Goal: Information Seeking & Learning: Check status

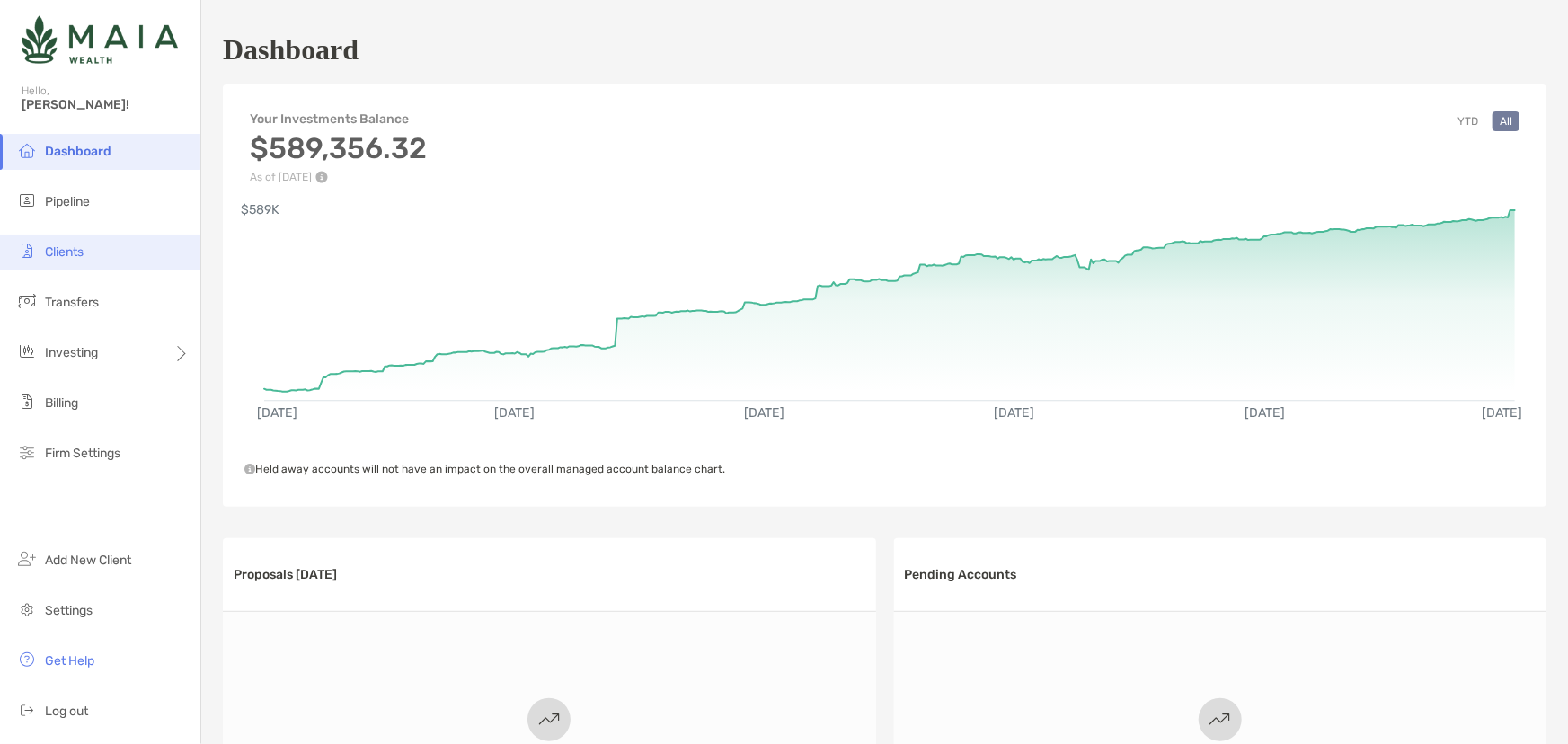
click at [100, 267] on li "Clients" at bounding box center [100, 252] width 200 height 36
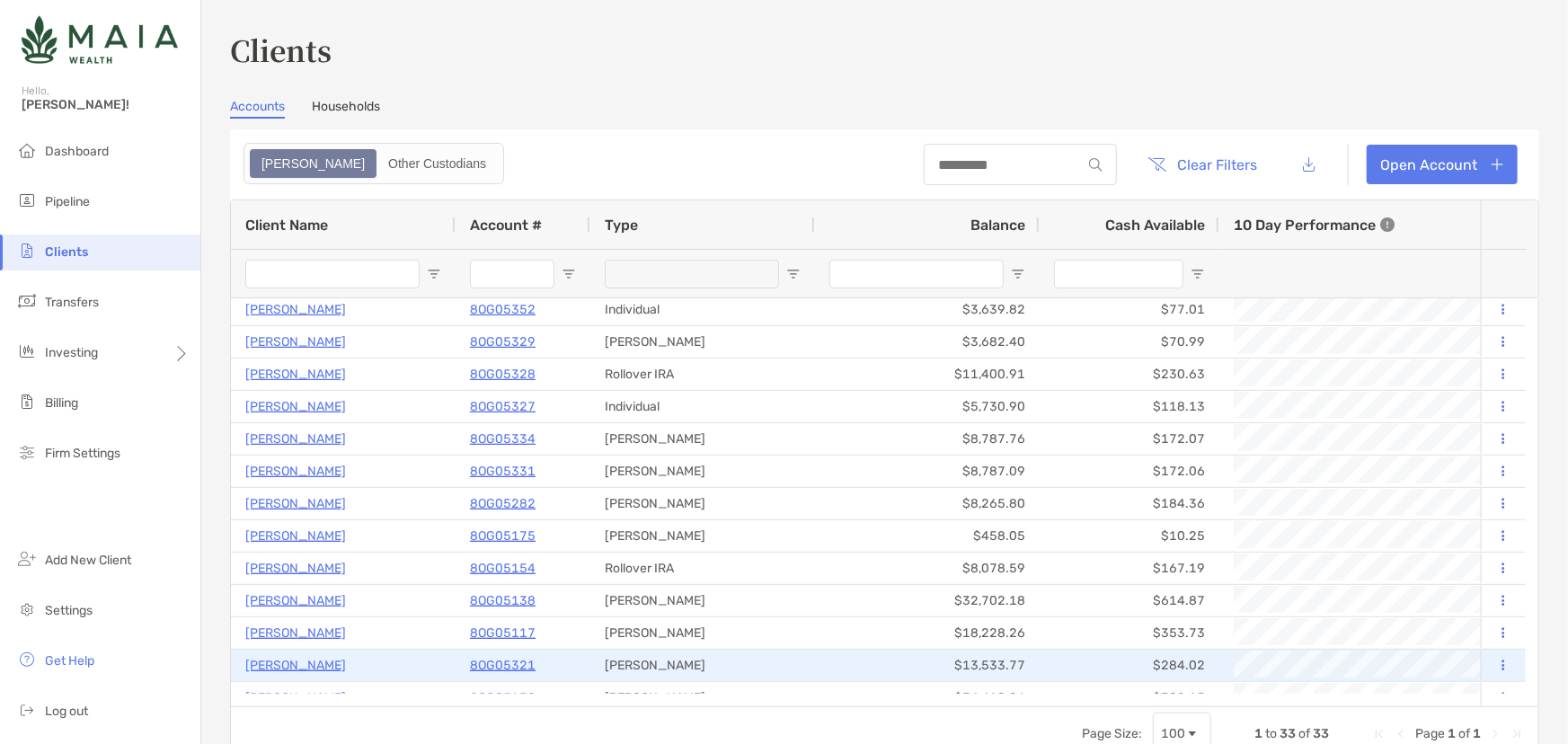
scroll to position [672, 0]
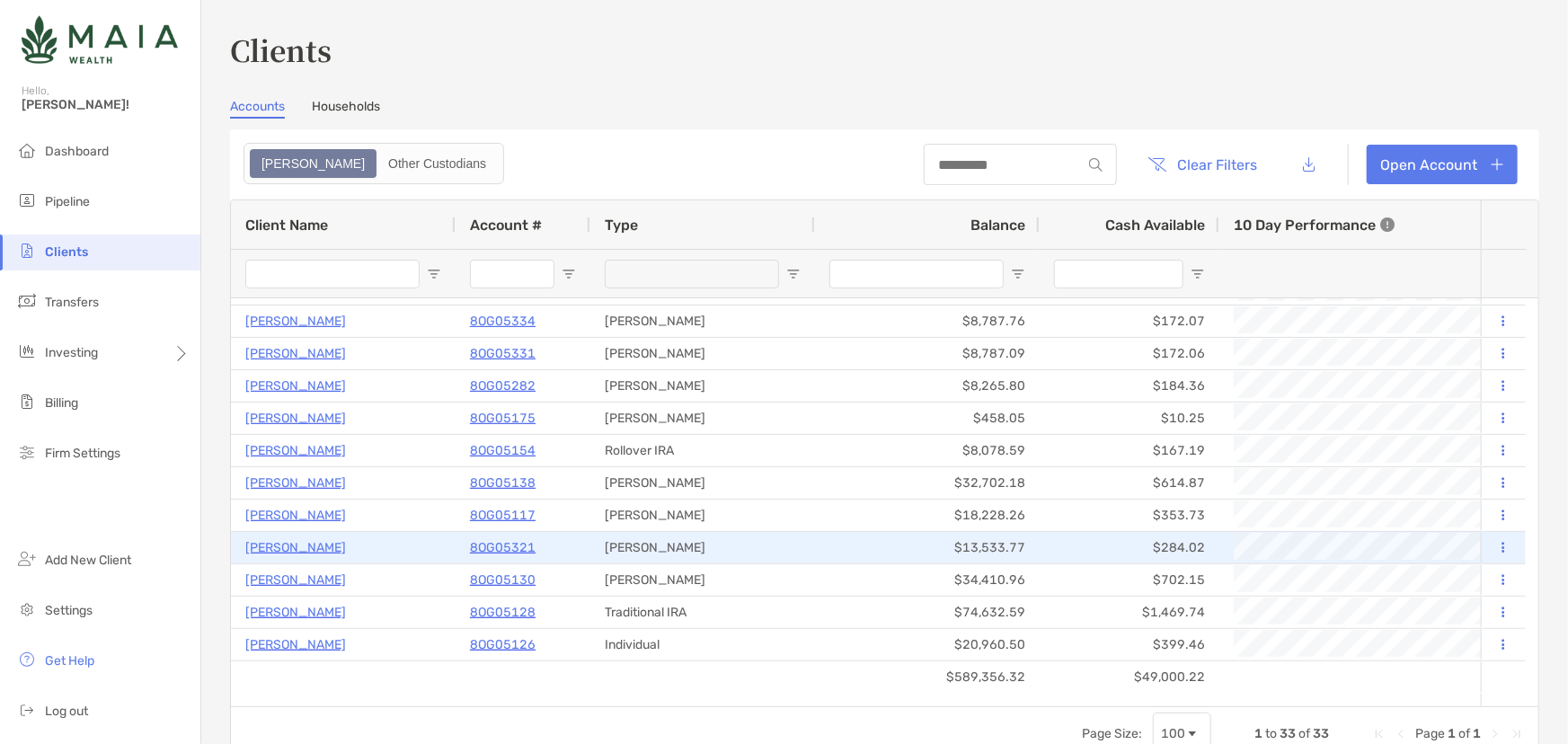
click at [258, 539] on p "[PERSON_NAME]" at bounding box center [295, 547] width 101 height 22
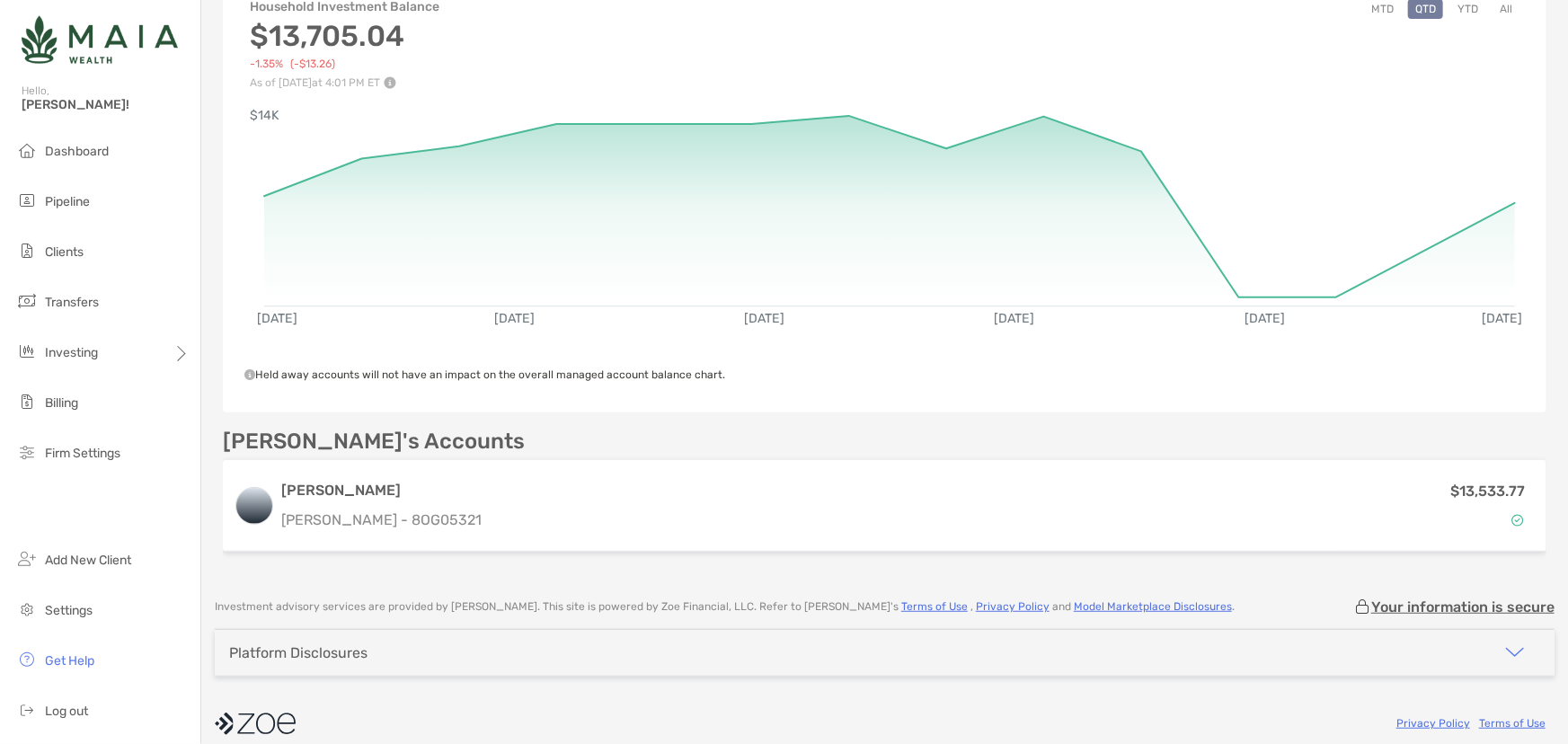
scroll to position [245, 0]
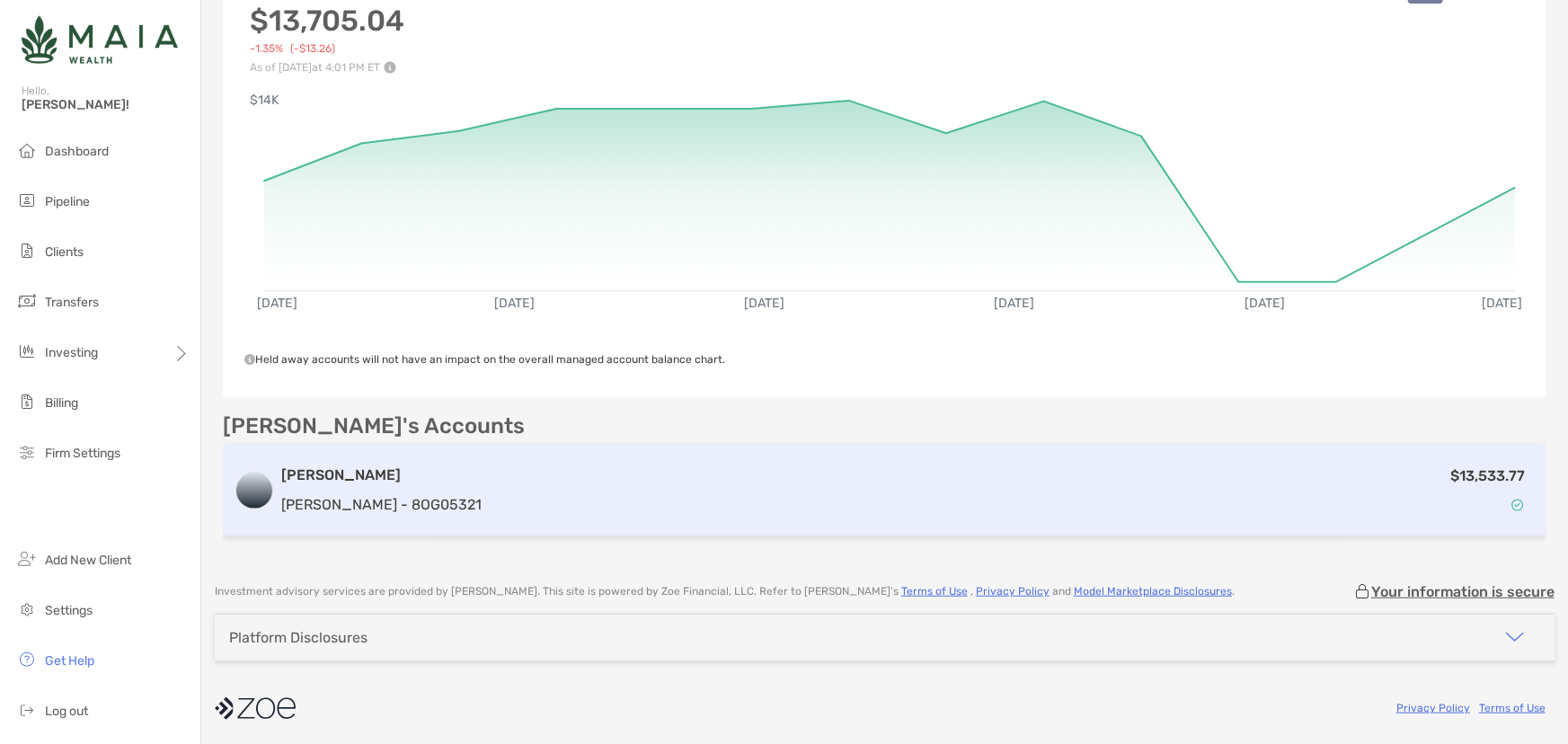
click at [360, 498] on p "[PERSON_NAME] - 8OG05321" at bounding box center [381, 504] width 200 height 22
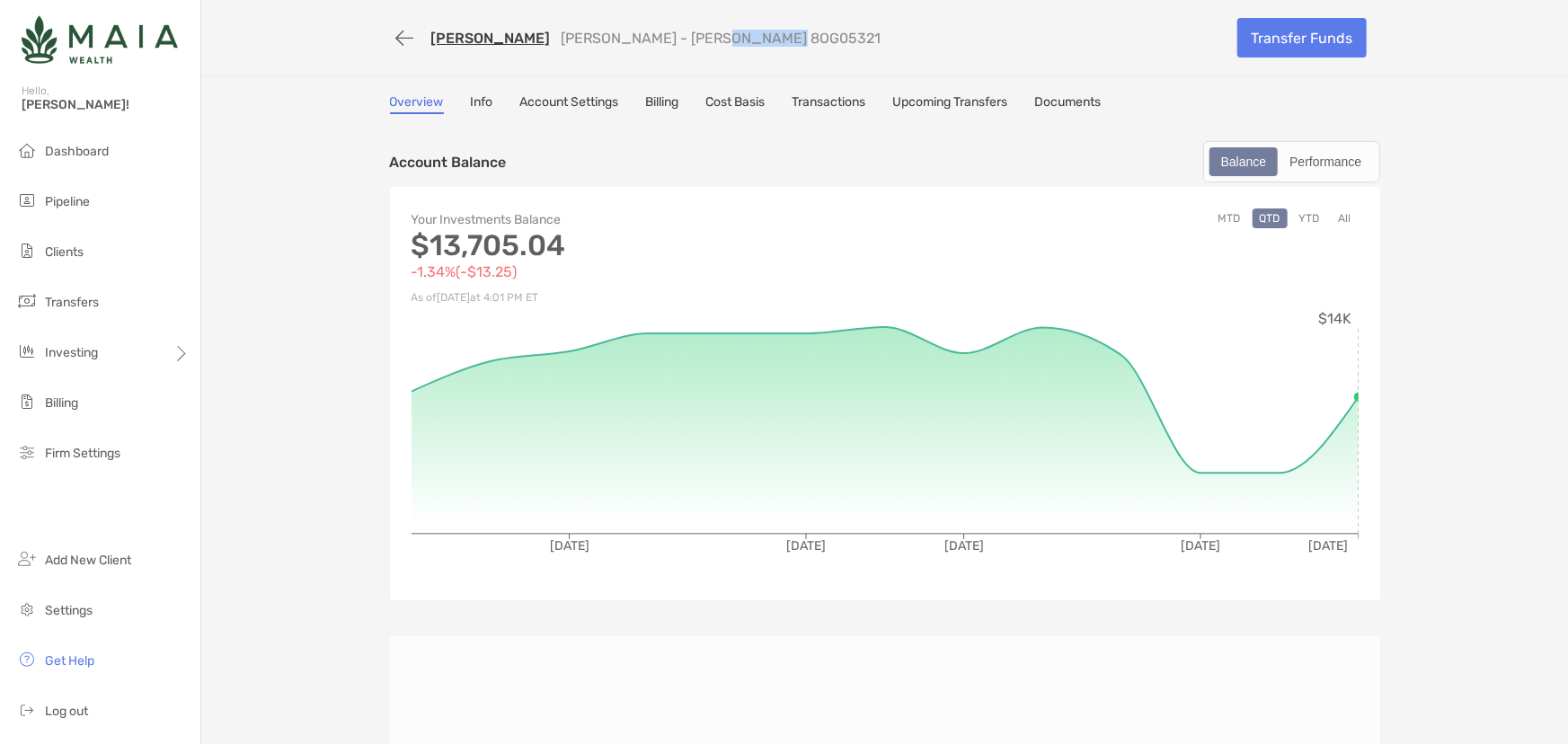
drag, startPoint x: 647, startPoint y: 36, endPoint x: 727, endPoint y: 37, distance: 80.0
click at [727, 37] on div "[PERSON_NAME] [PERSON_NAME] - [PERSON_NAME] 8OG05321" at bounding box center [807, 37] width 834 height 34
copy p "8OG05321"
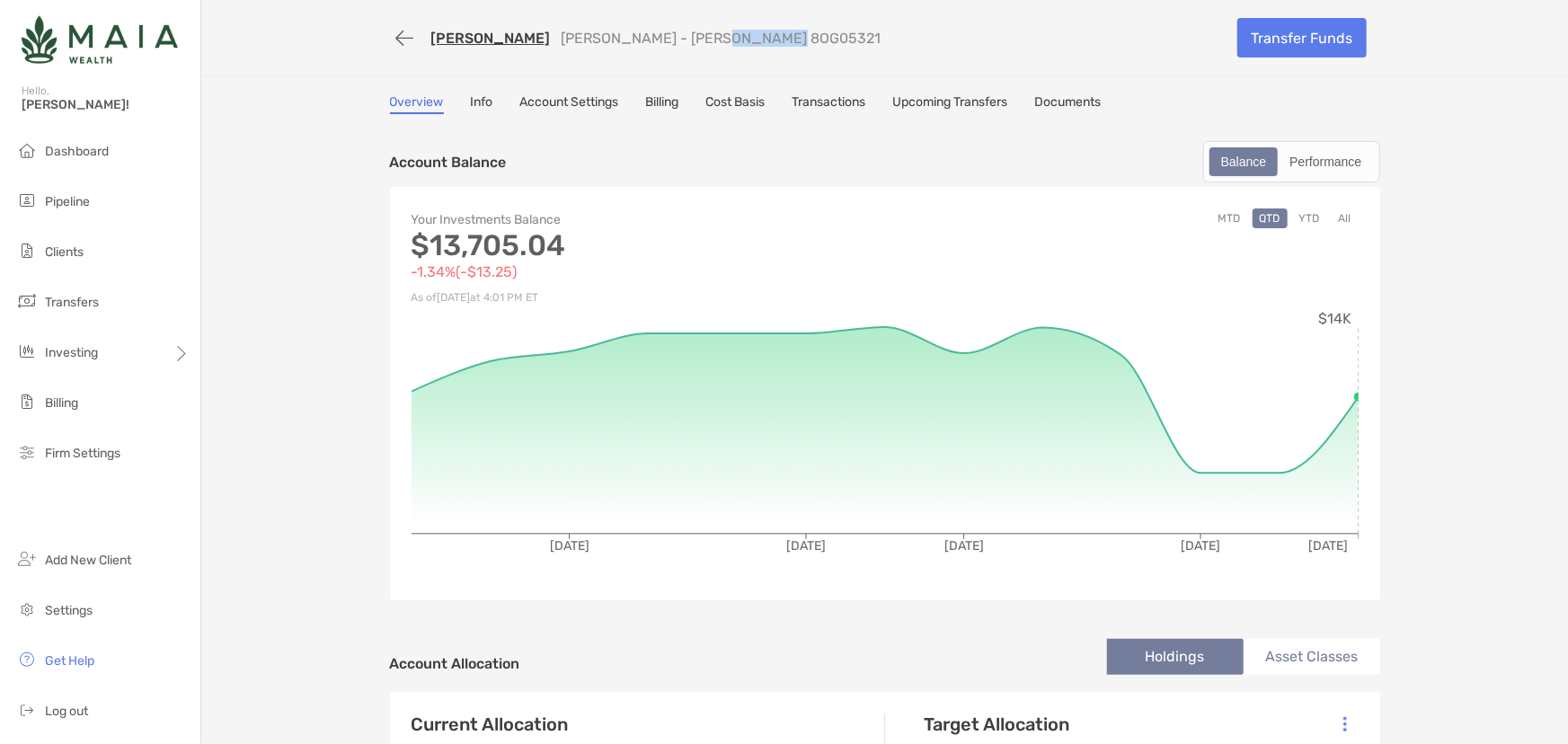
click at [1307, 215] on button "YTD" at bounding box center [1309, 218] width 35 height 20
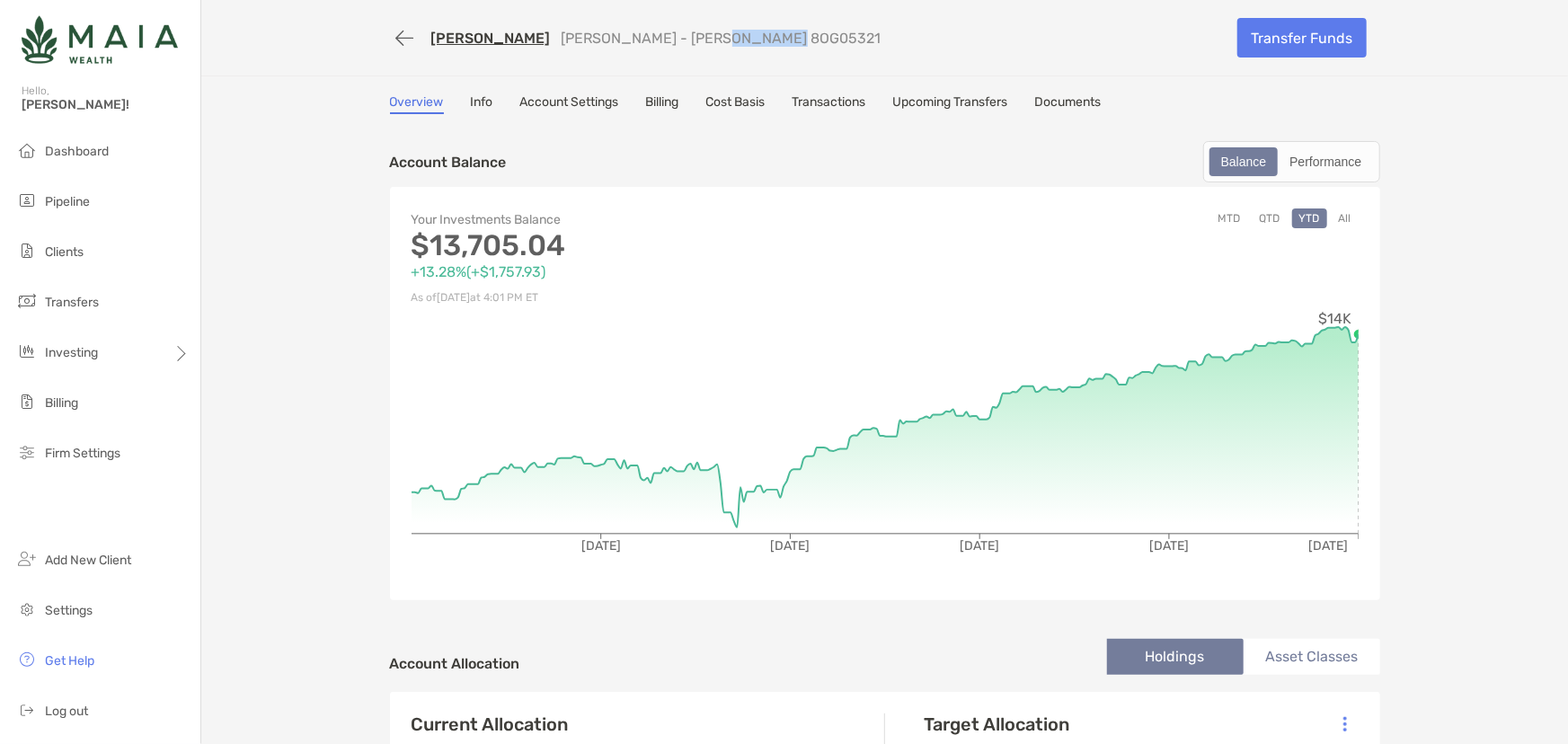
click at [857, 105] on link "Transactions" at bounding box center [829, 104] width 74 height 20
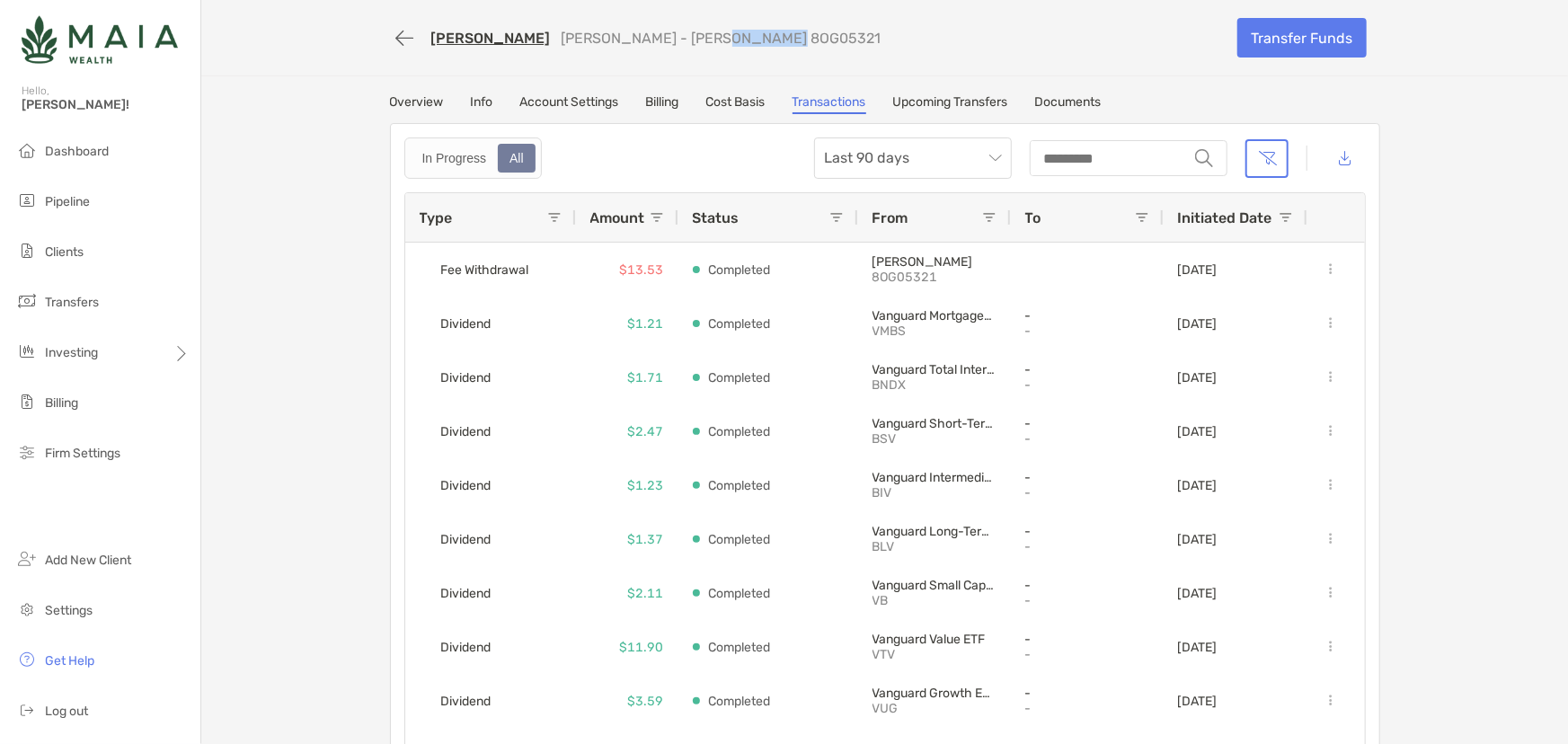
click at [911, 110] on link "Upcoming Transfers" at bounding box center [951, 104] width 115 height 20
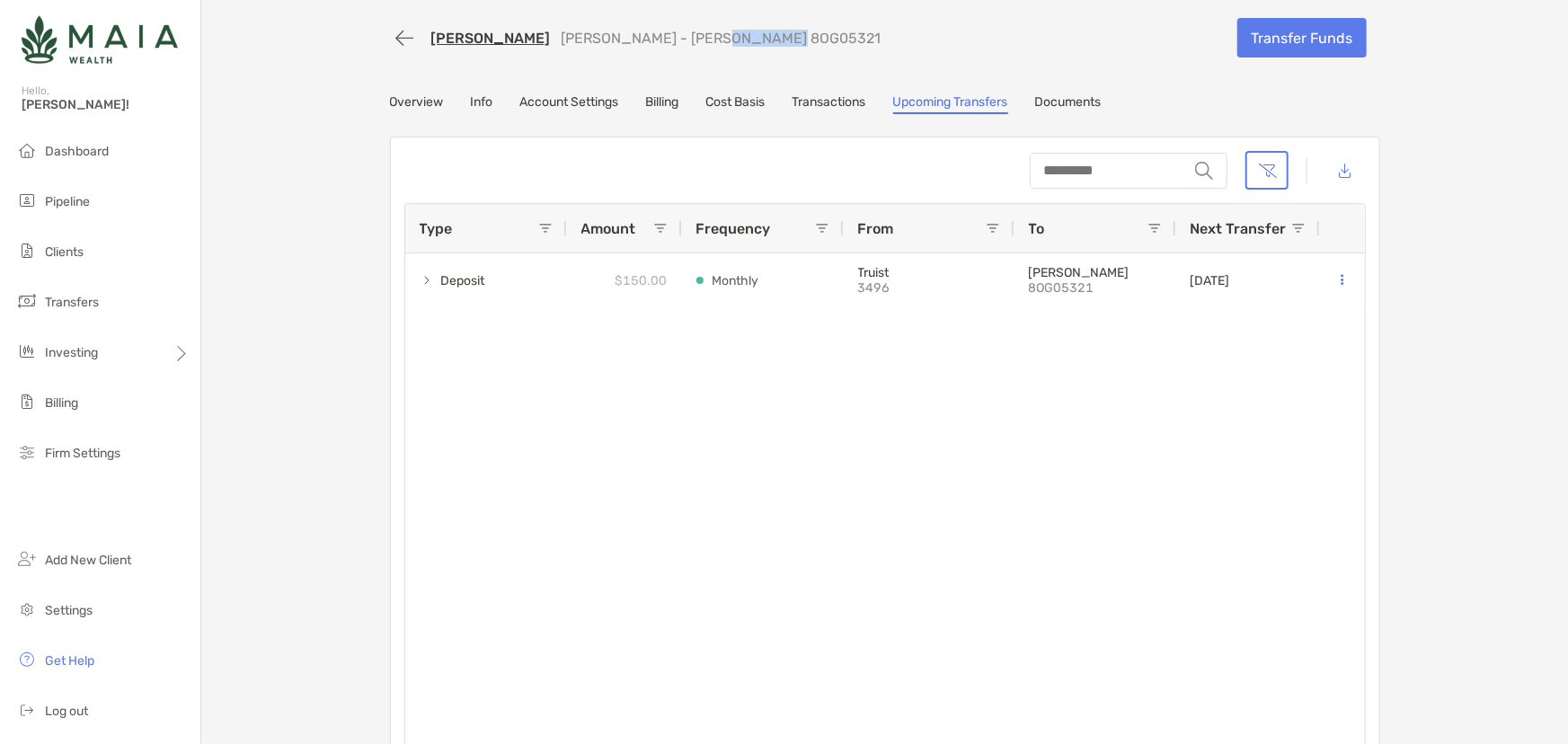
click at [843, 98] on link "Transactions" at bounding box center [829, 104] width 74 height 20
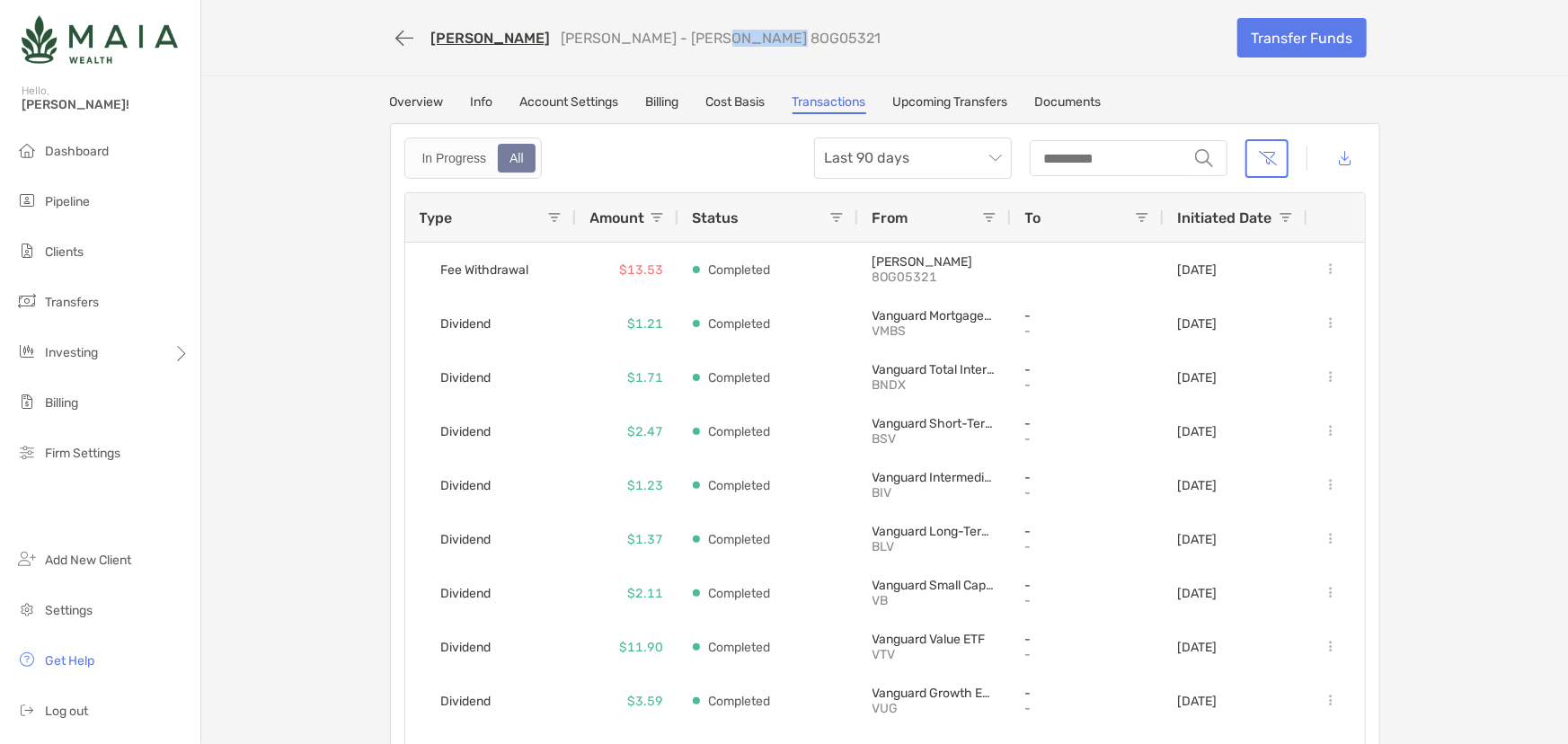
click at [714, 99] on link "Cost Basis" at bounding box center [735, 104] width 60 height 20
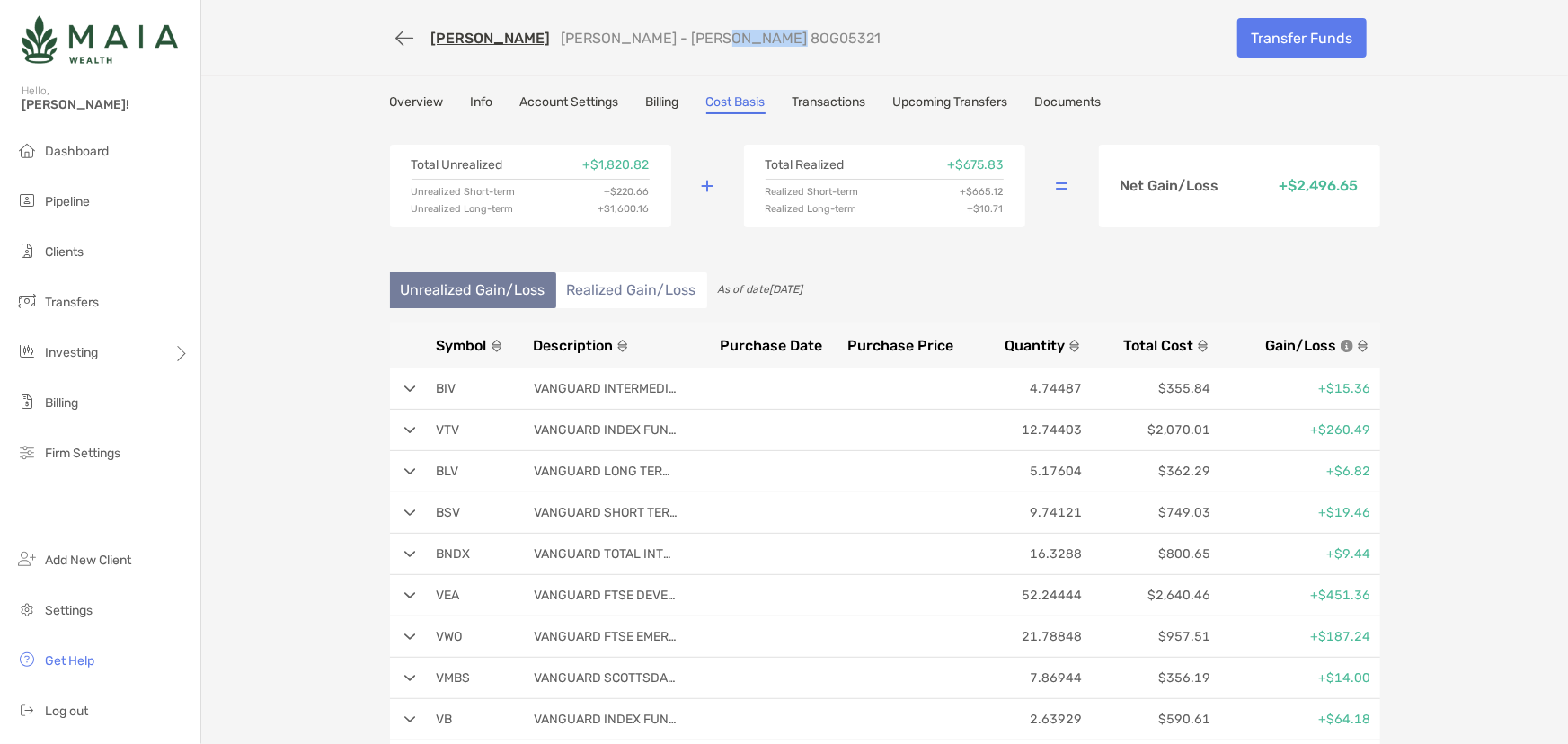
click at [649, 101] on link "Billing" at bounding box center [662, 104] width 34 height 20
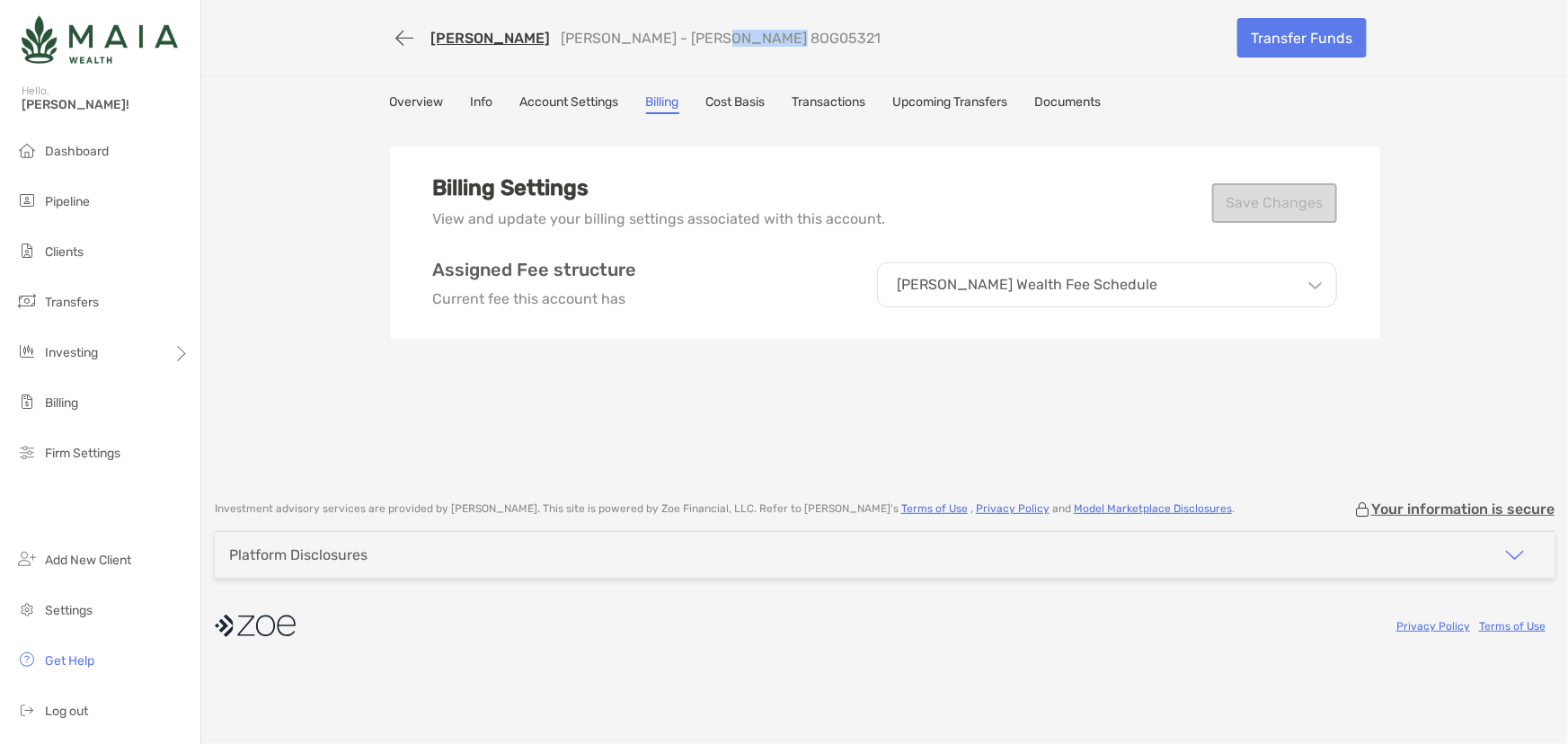
click at [576, 107] on link "Account Settings" at bounding box center [569, 104] width 99 height 20
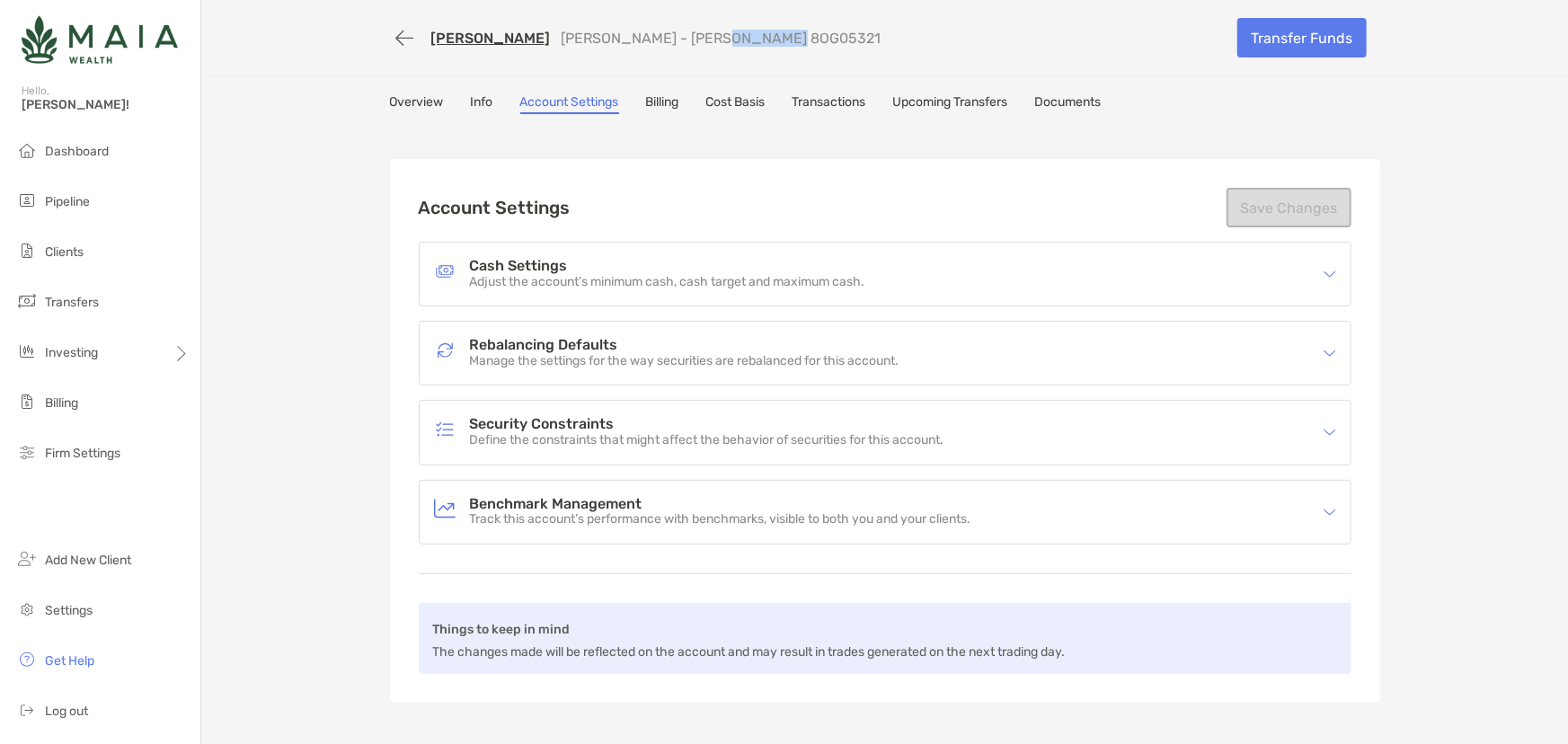
click at [475, 96] on link "Info" at bounding box center [482, 104] width 22 height 20
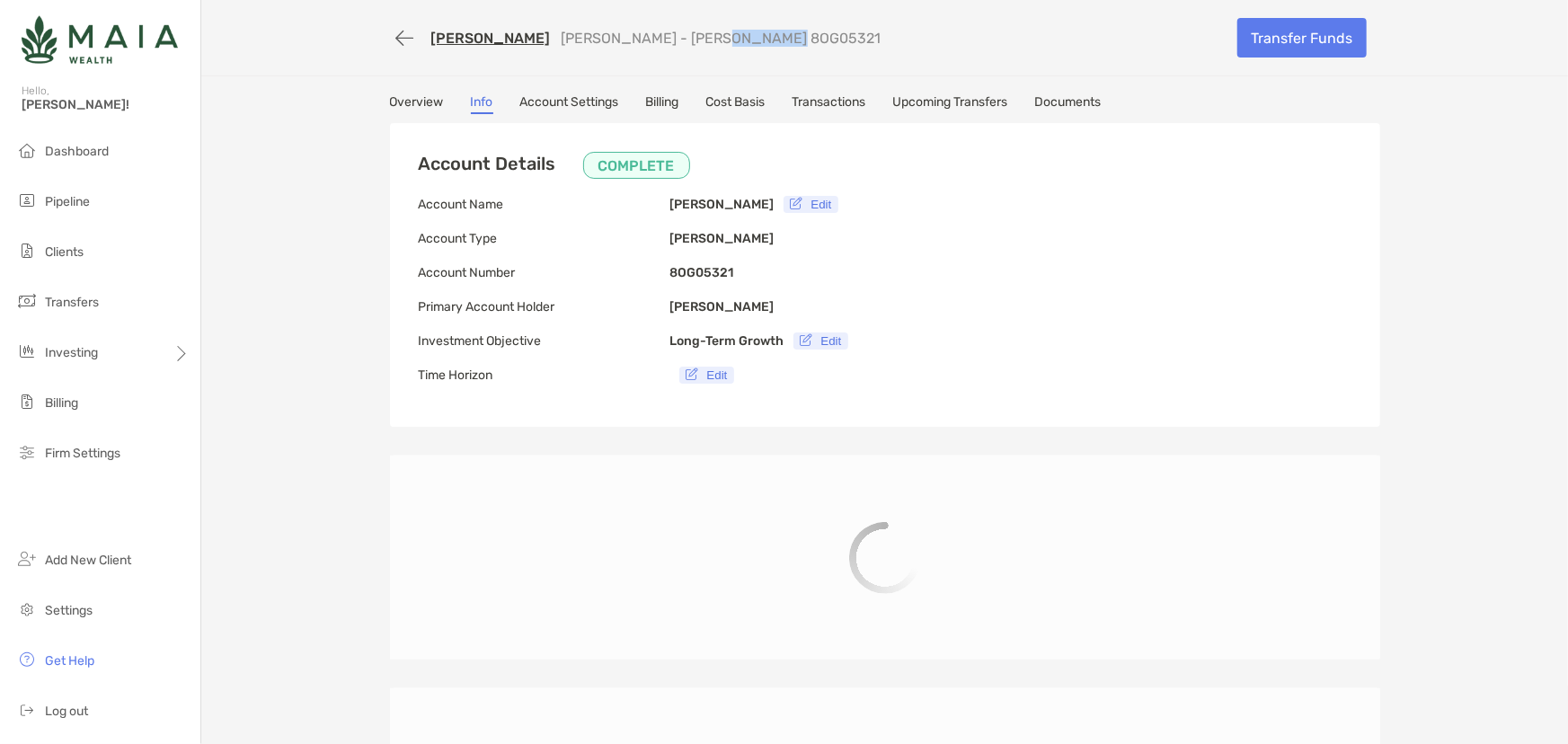
type input "**********"
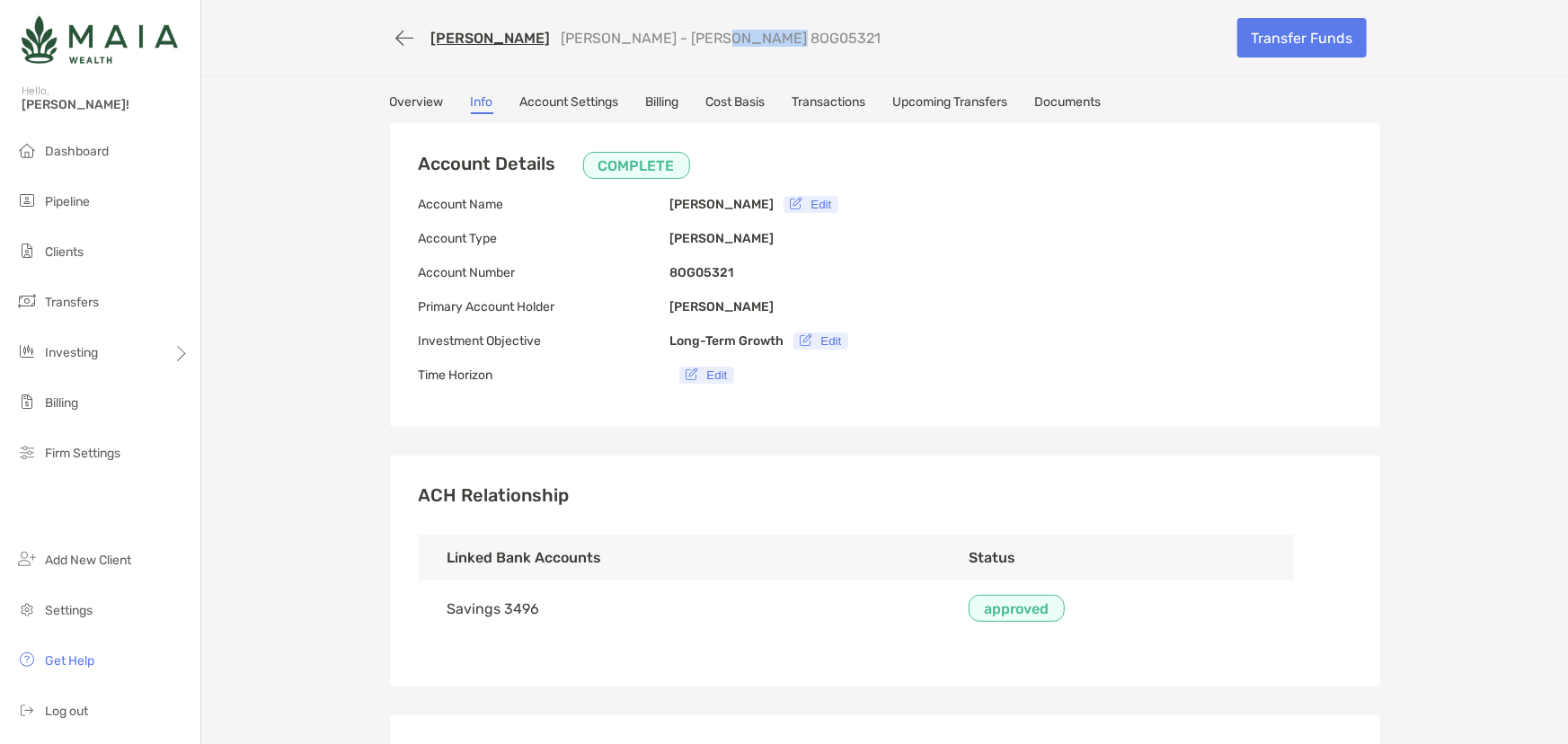
click at [809, 100] on link "Transactions" at bounding box center [829, 104] width 74 height 20
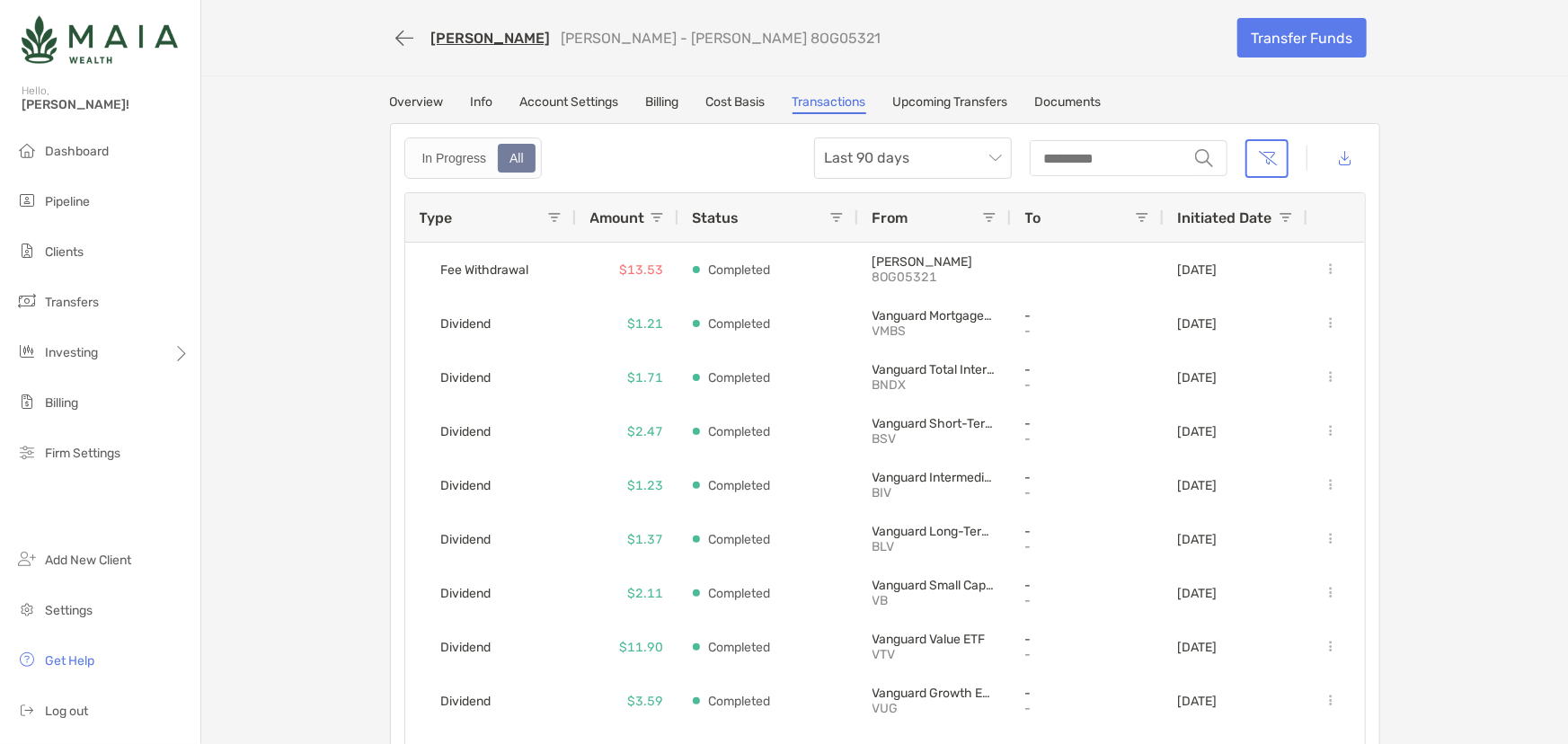
click at [943, 91] on div "[PERSON_NAME] [PERSON_NAME] - [PERSON_NAME] 8OG05321 Transfer Funds Overview In…" at bounding box center [884, 385] width 1366 height 771
click at [946, 103] on link "Upcoming Transfers" at bounding box center [951, 104] width 115 height 20
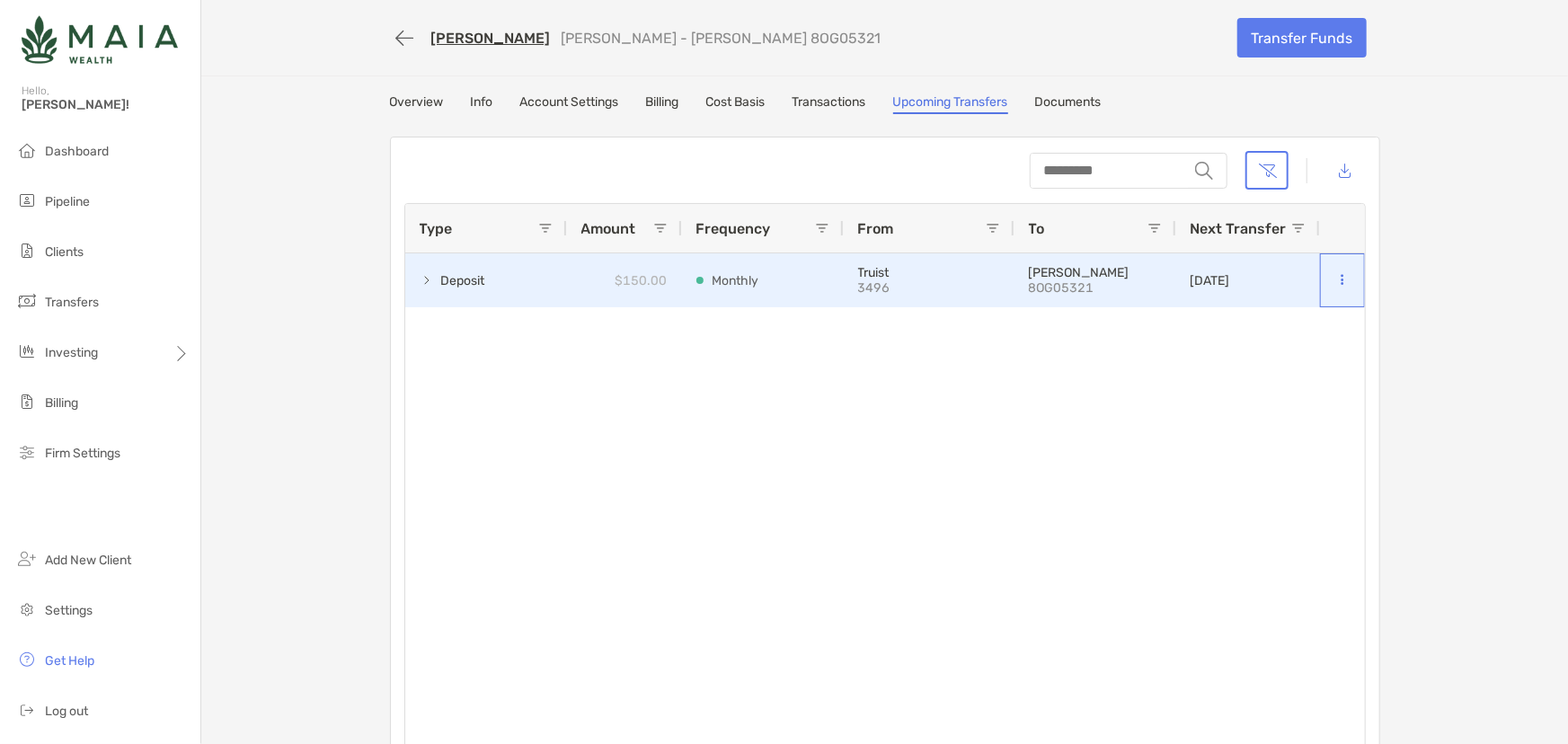
click at [1340, 275] on icon at bounding box center [1341, 280] width 3 height 12
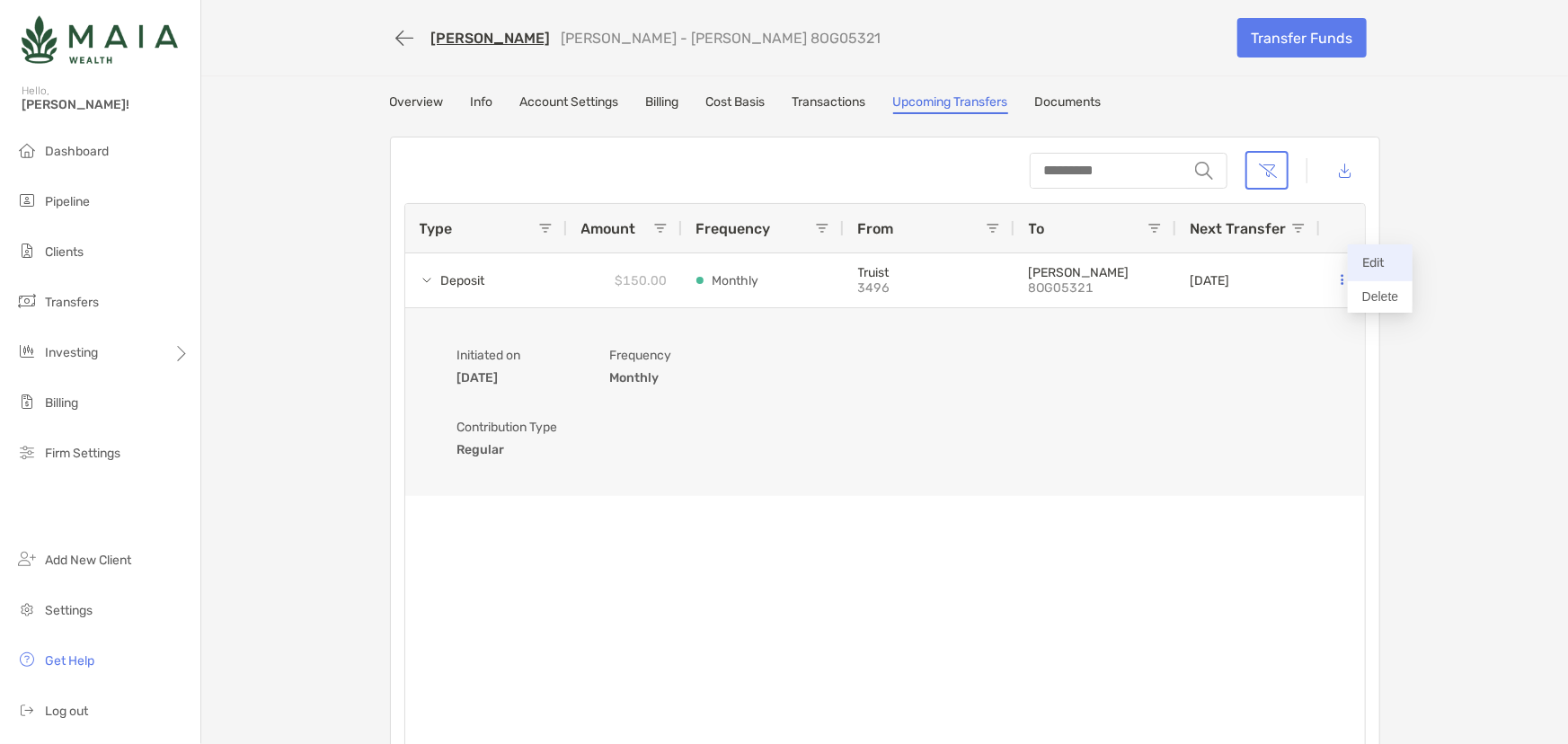
click at [1355, 266] on button "Edit" at bounding box center [1380, 262] width 64 height 37
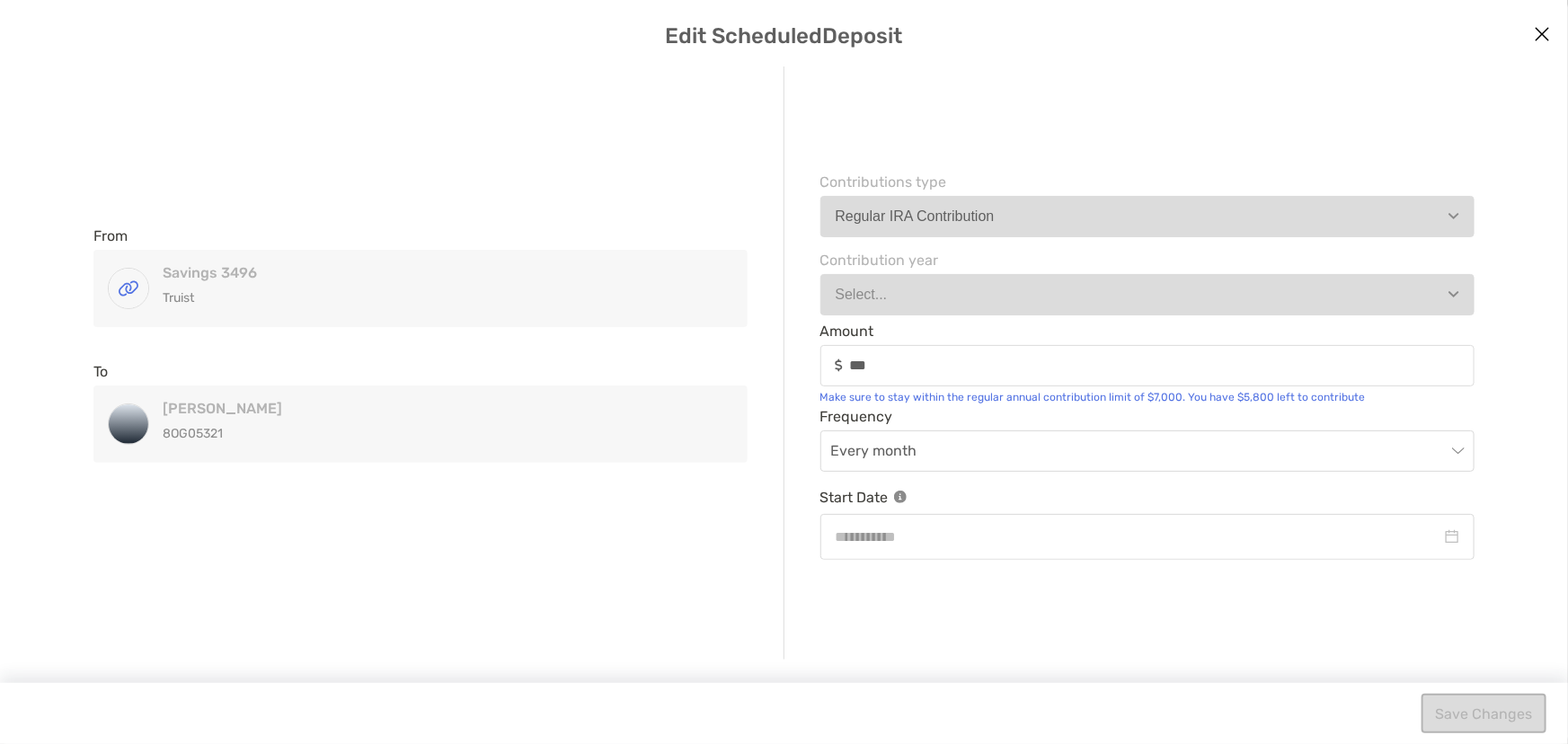
click at [1547, 40] on icon "Close modal" at bounding box center [1541, 34] width 16 height 21
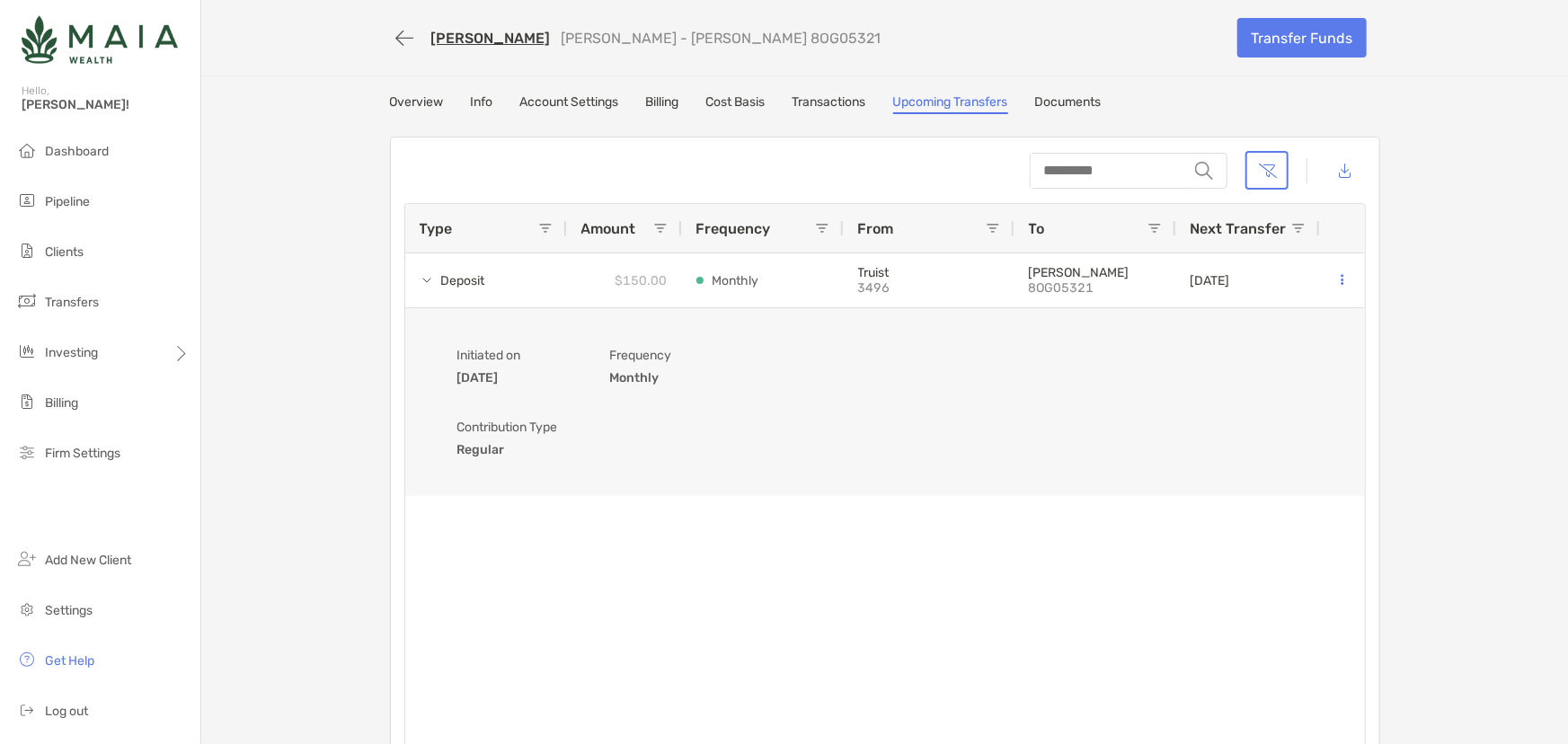
click at [863, 94] on link "Transactions" at bounding box center [829, 104] width 74 height 20
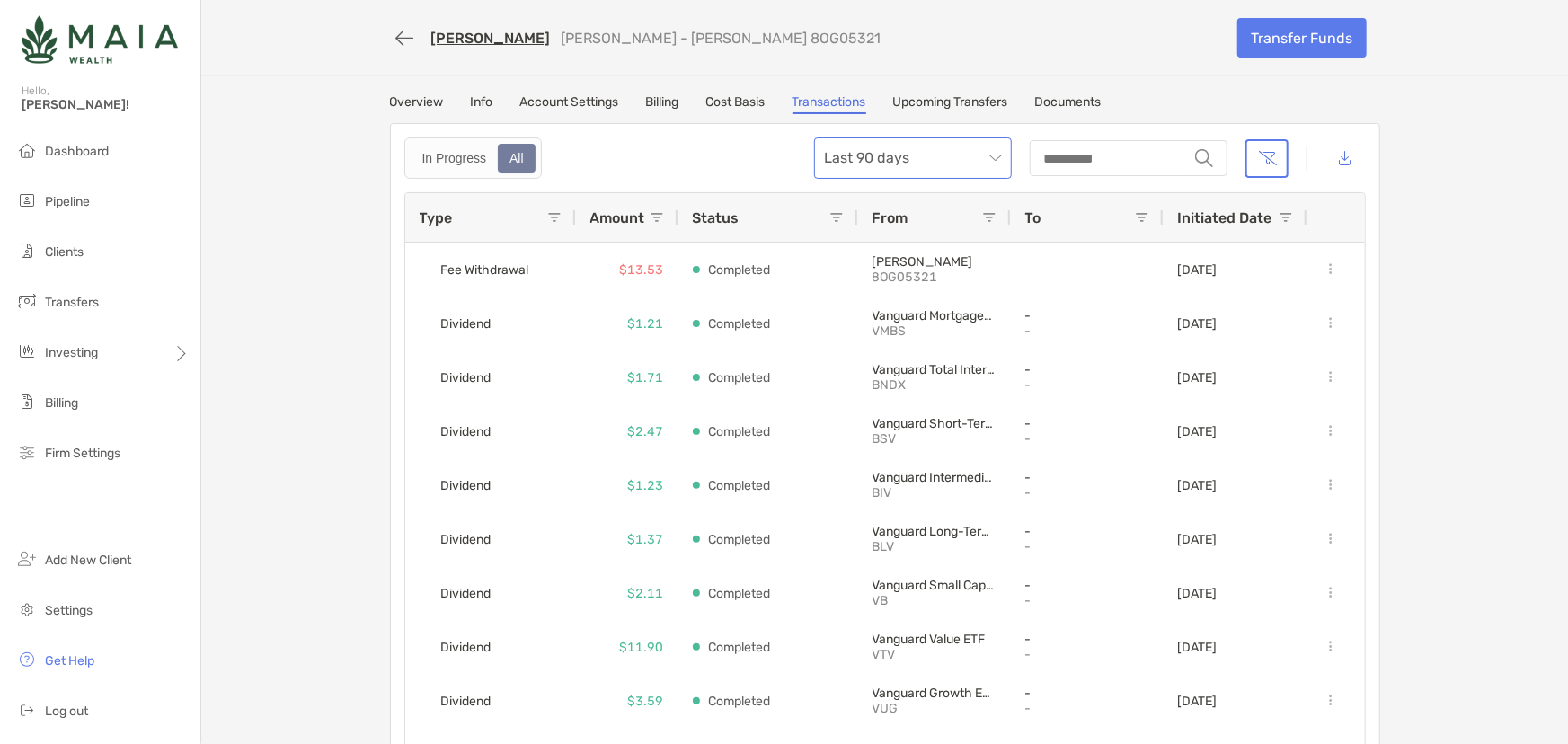
click at [885, 160] on span "Last 90 days" at bounding box center [912, 158] width 176 height 39
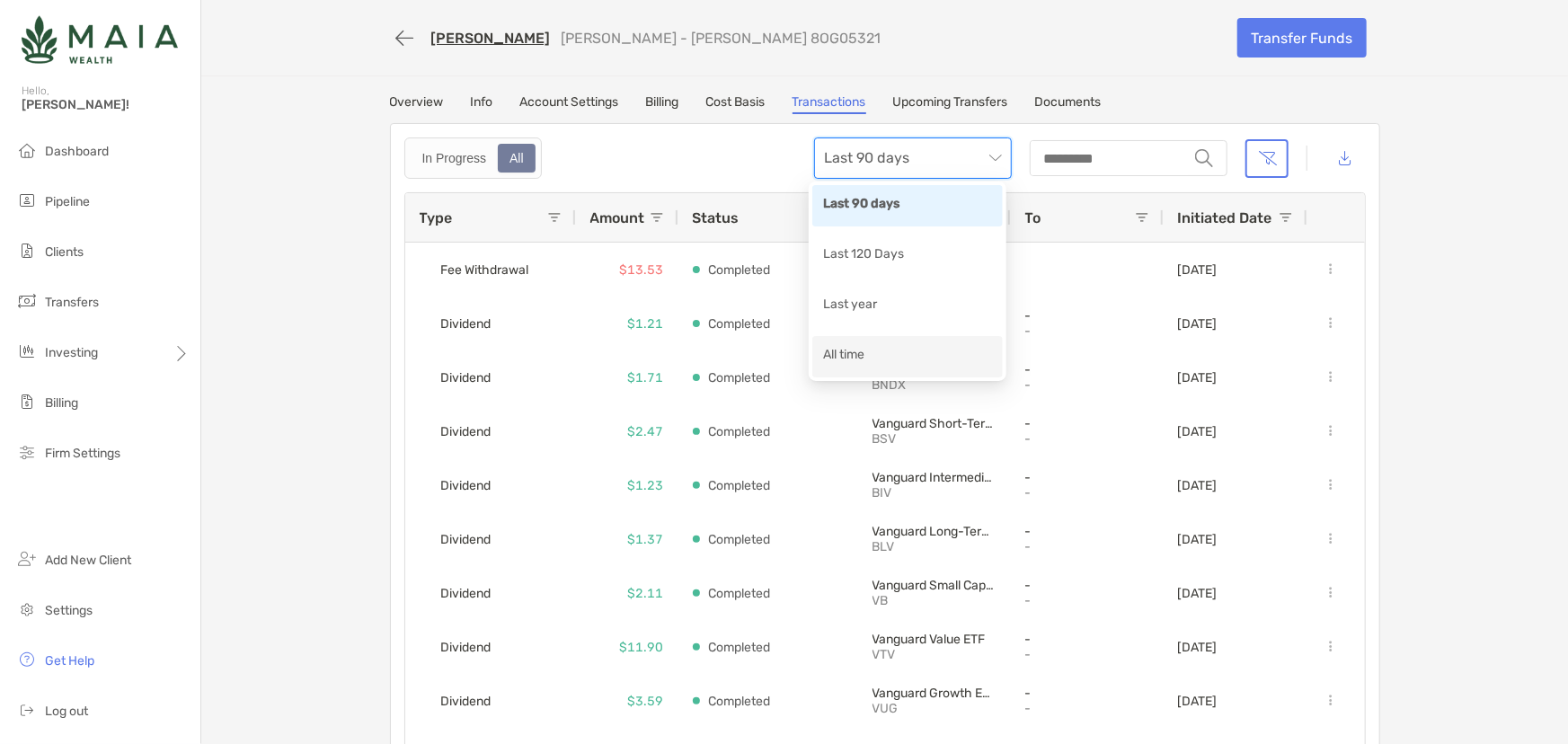
click at [909, 345] on div "All time" at bounding box center [908, 356] width 169 height 22
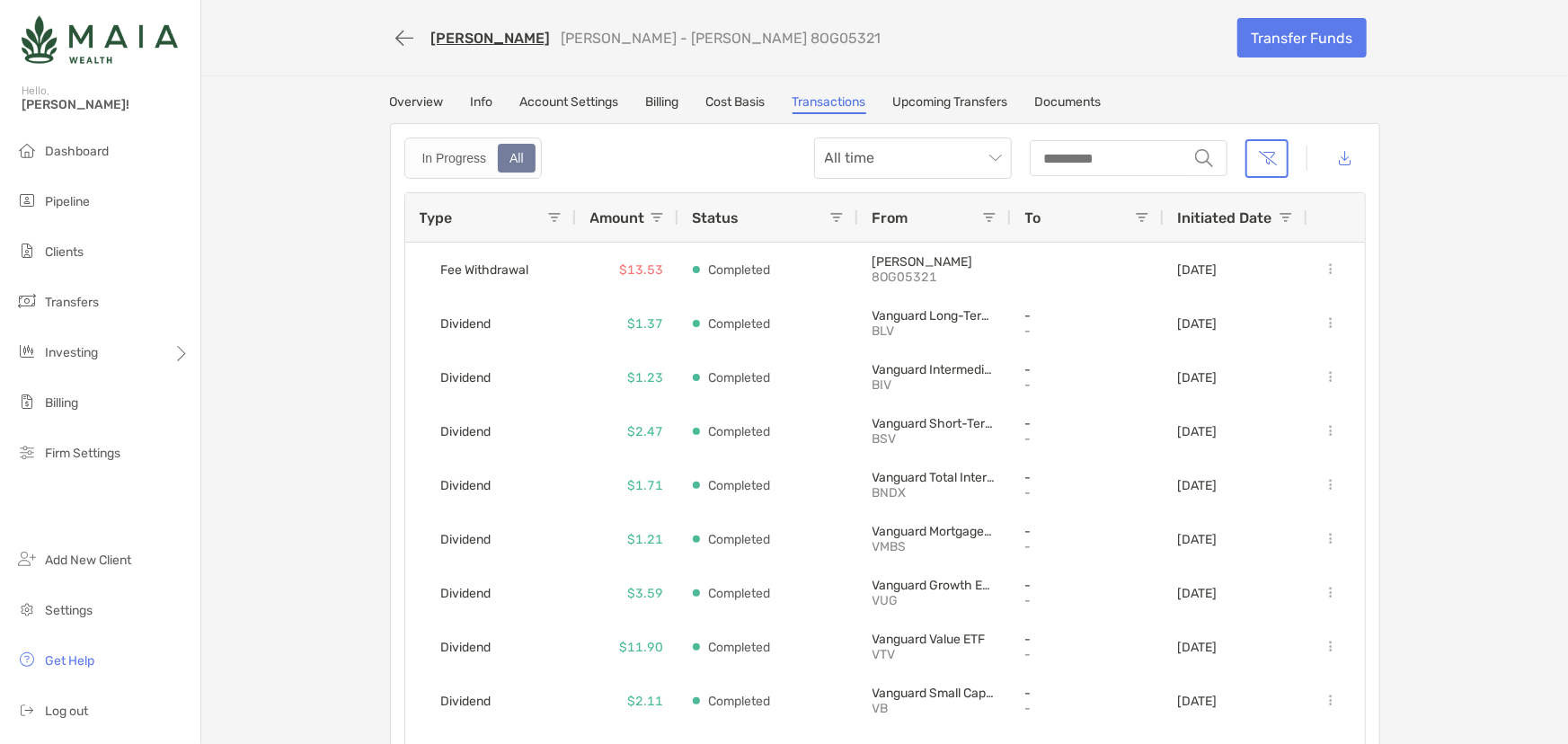
click at [551, 211] on span at bounding box center [554, 217] width 14 height 14
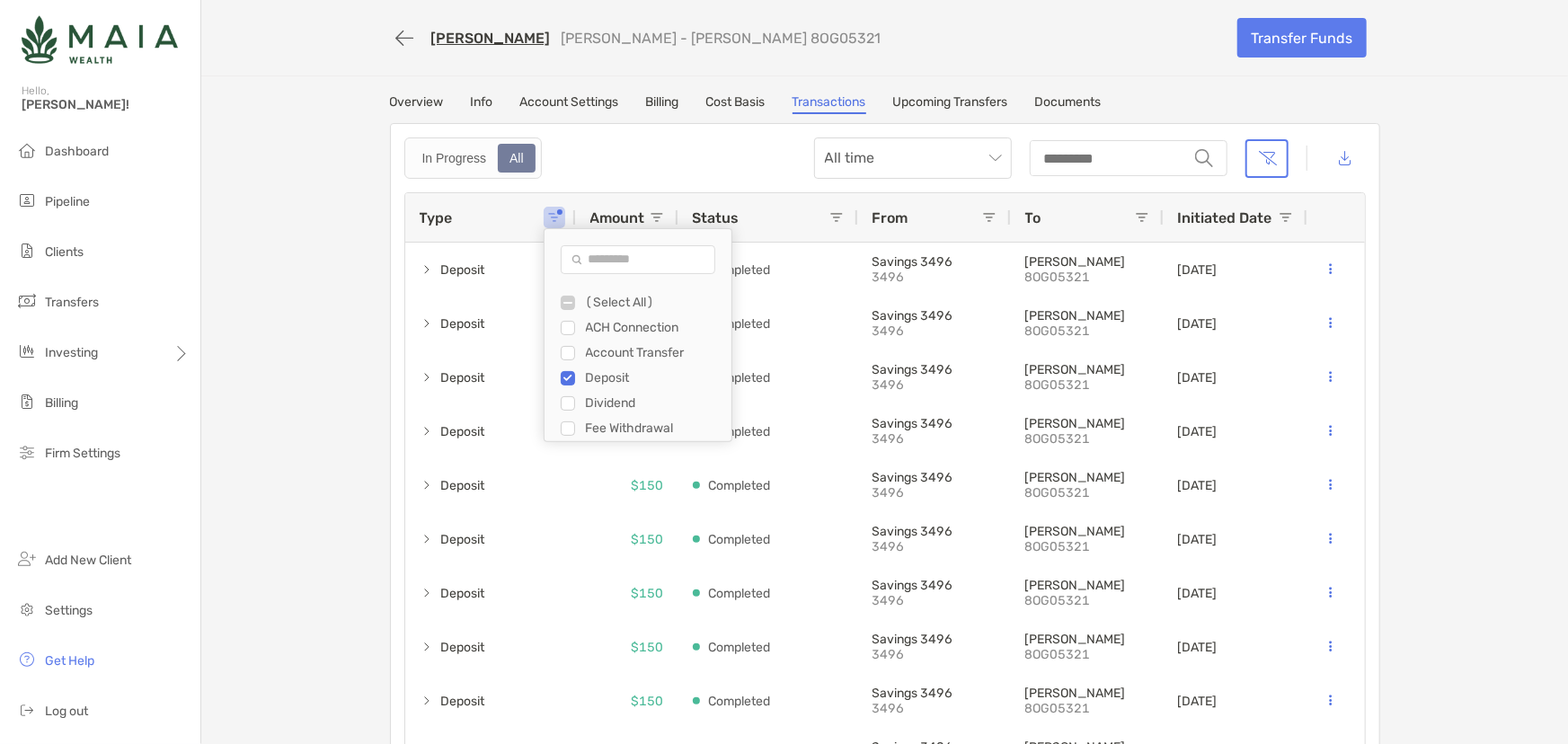
click at [1473, 389] on div "[PERSON_NAME] [PERSON_NAME] - [PERSON_NAME] 8OG05321 Transfer Funds Overview In…" at bounding box center [884, 385] width 1366 height 771
